Goal: Task Accomplishment & Management: Use online tool/utility

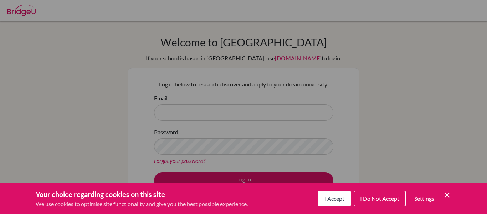
click at [345, 200] on button "I Accept" at bounding box center [334, 199] width 33 height 16
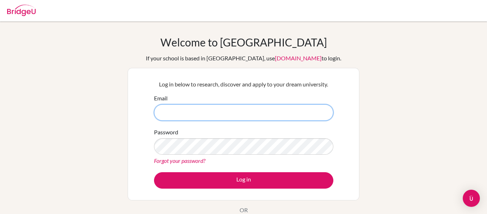
click at [270, 106] on input "Email" at bounding box center [243, 112] width 179 height 16
type input "[EMAIL_ADDRESS][DOMAIN_NAME]"
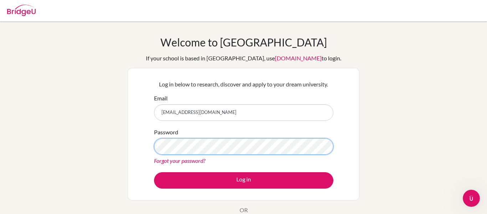
click at [154, 172] on button "Log in" at bounding box center [243, 180] width 179 height 16
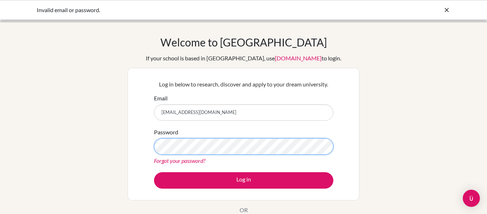
click at [154, 172] on button "Log in" at bounding box center [243, 180] width 179 height 16
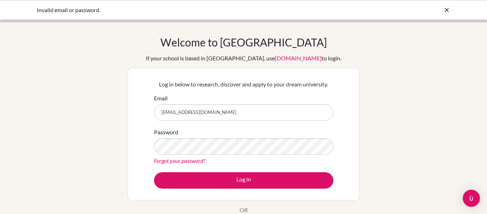
click at [154, 172] on button "Log in" at bounding box center [243, 180] width 179 height 16
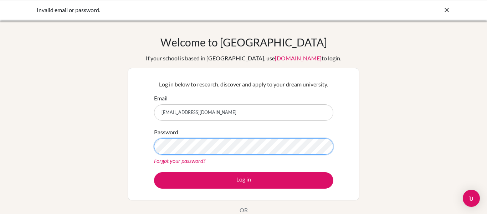
click at [154, 172] on button "Log in" at bounding box center [243, 180] width 179 height 16
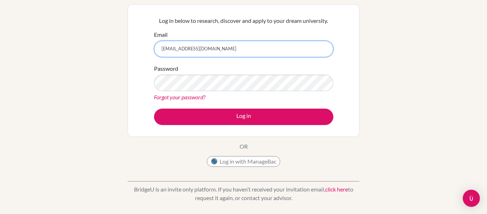
scroll to position [74, 0]
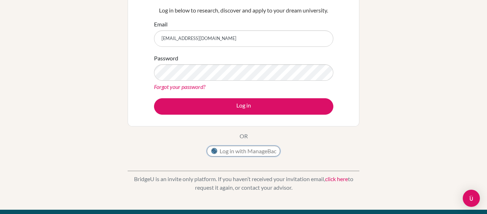
click at [264, 152] on button "Log in with ManageBac" at bounding box center [244, 151] width 74 height 11
